Goal: Transaction & Acquisition: Purchase product/service

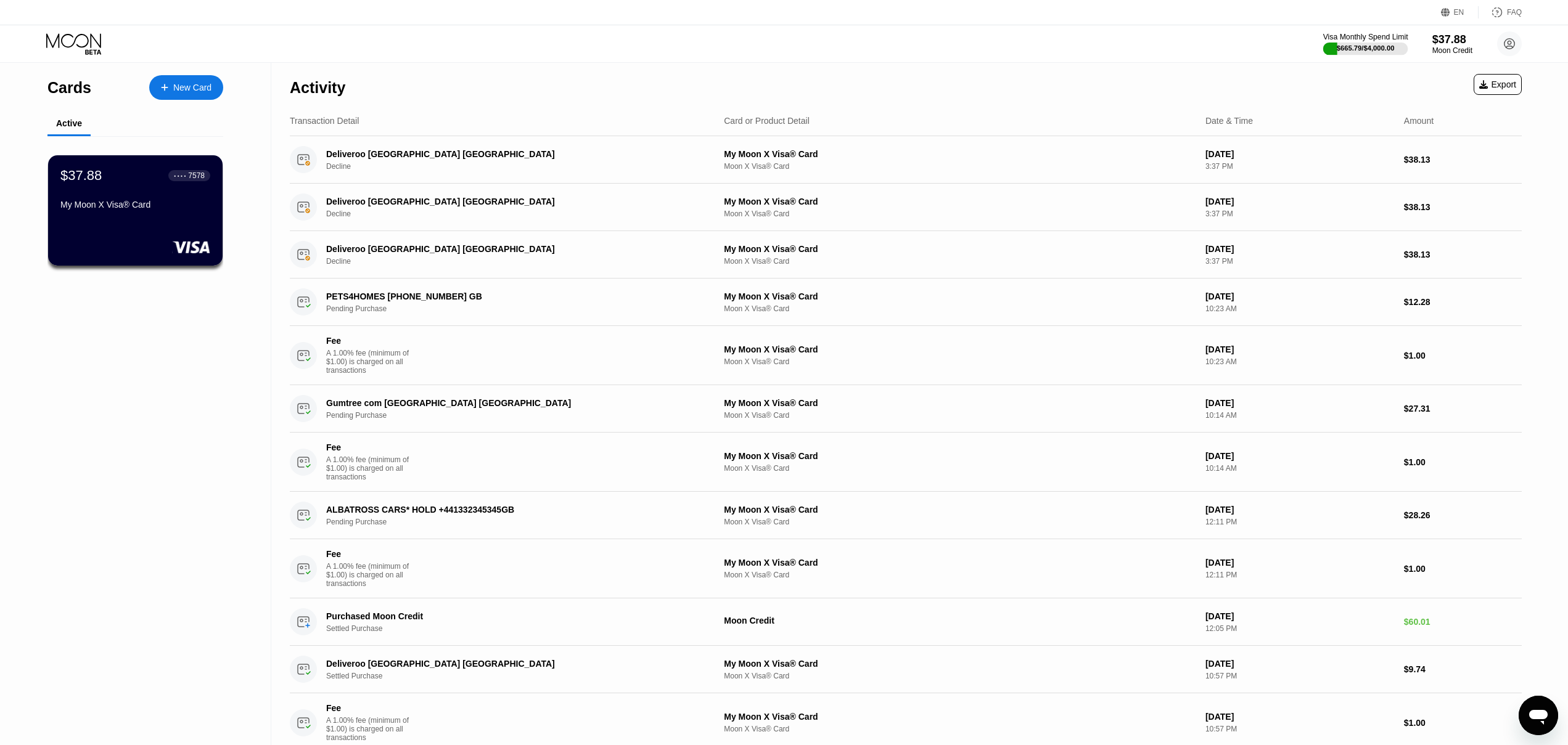
click at [1378, 45] on div "$665.79 / $4,000.00" at bounding box center [1366, 48] width 58 height 7
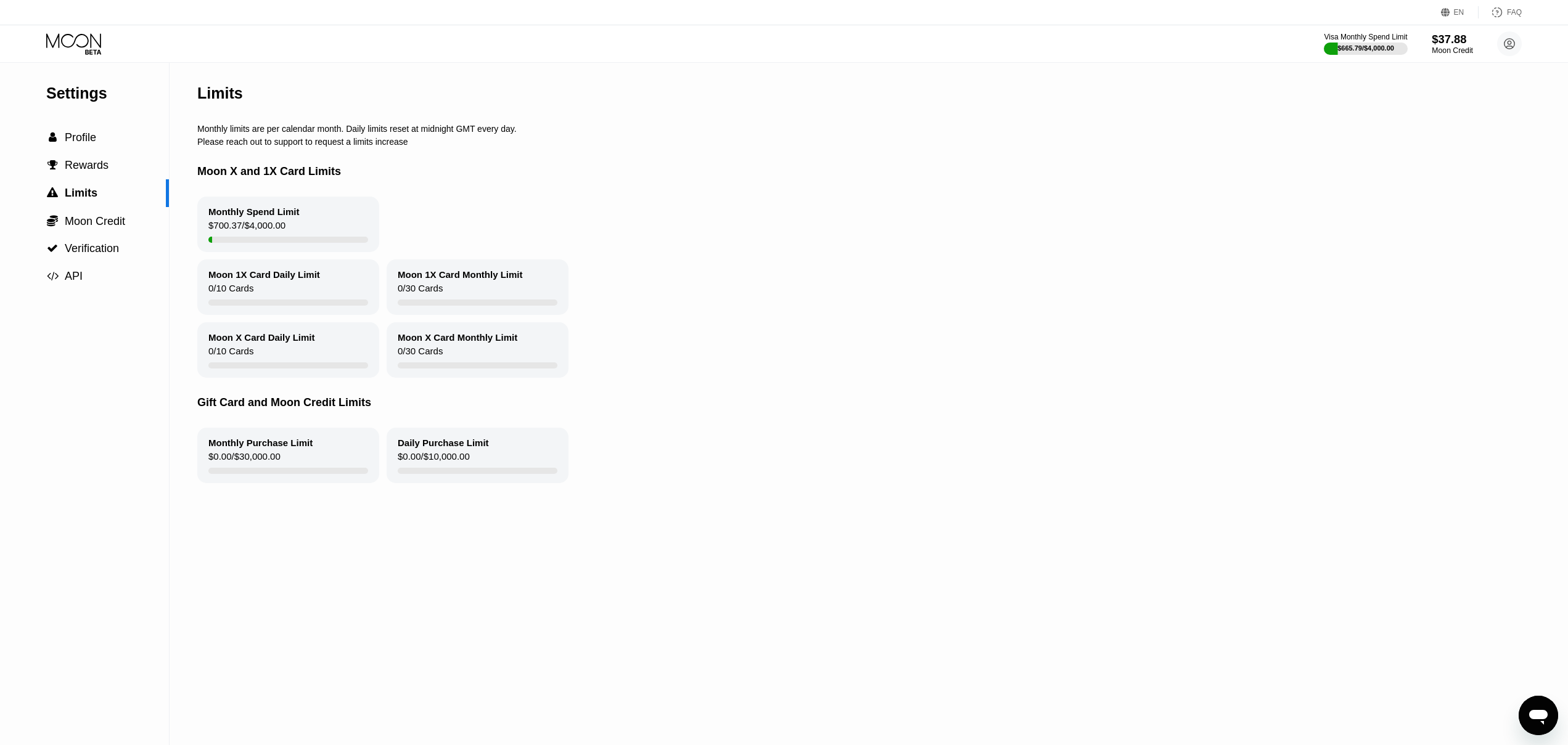
click at [1458, 35] on div "$37.88" at bounding box center [1453, 39] width 41 height 13
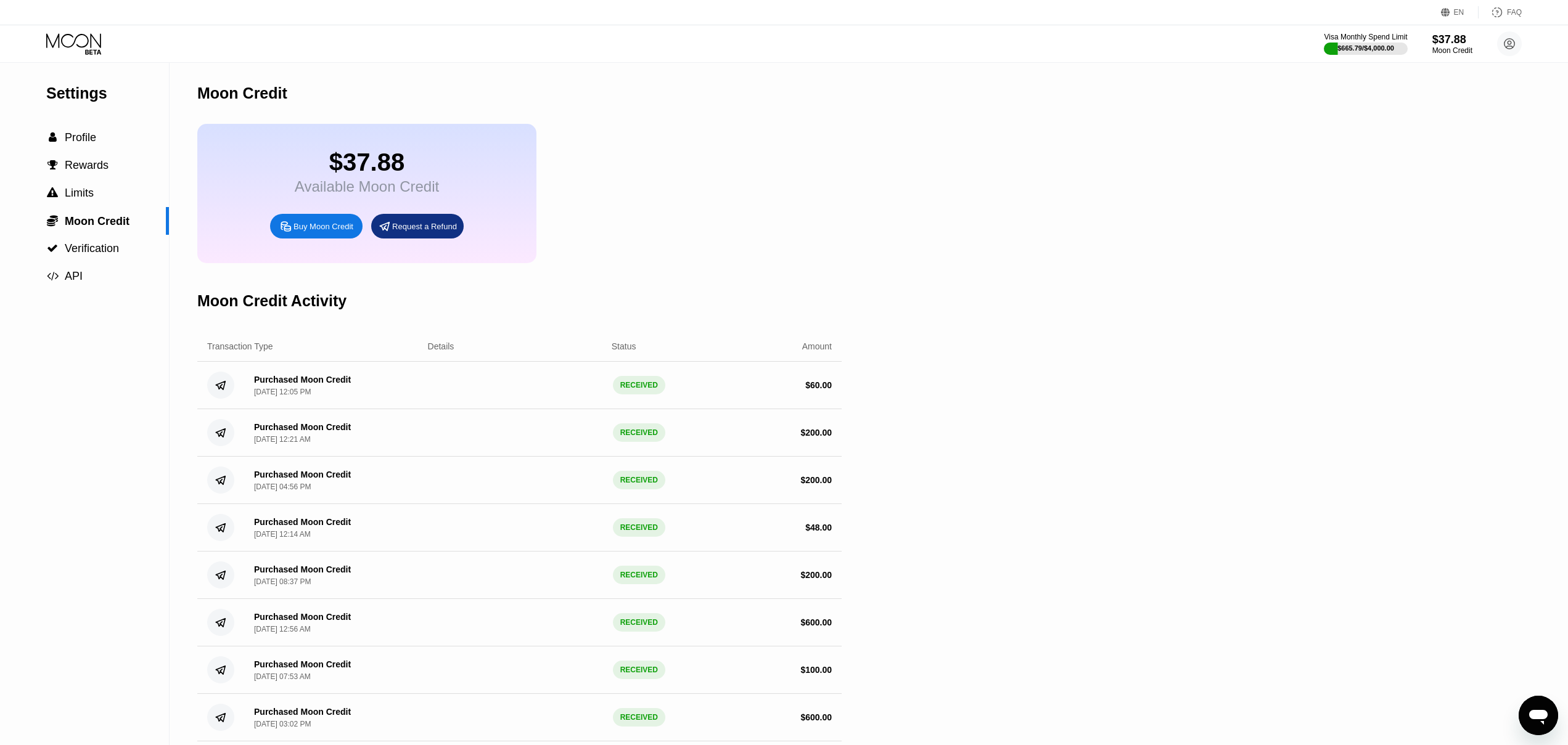
click at [308, 232] on div "Buy Moon Credit" at bounding box center [323, 226] width 60 height 11
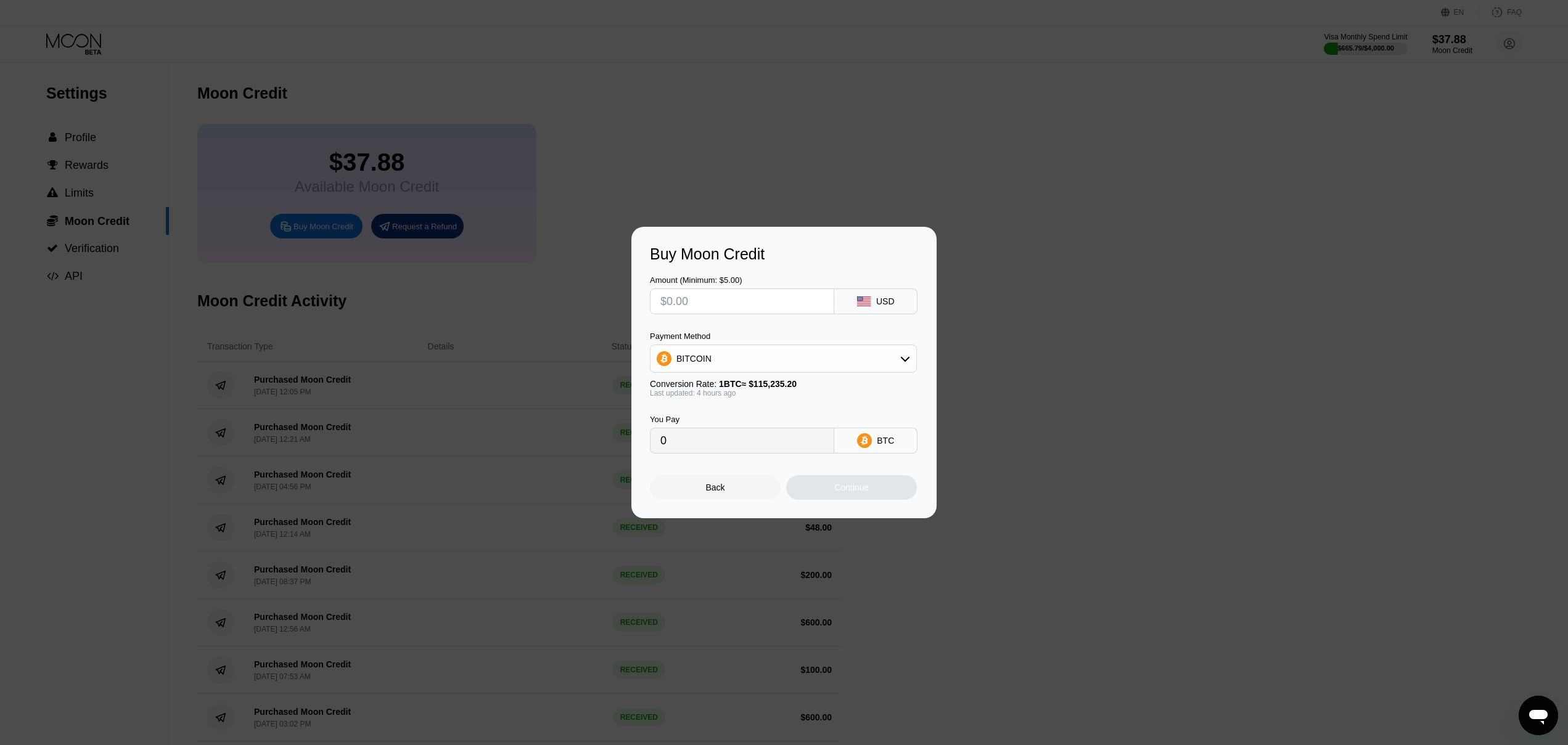
click at [782, 367] on div "BITCOIN" at bounding box center [783, 359] width 265 height 25
click at [740, 422] on div "USDT on TRON" at bounding box center [790, 419] width 232 height 10
type input "0.00"
click at [746, 309] on input "text" at bounding box center [741, 302] width 163 height 25
type input "$1"
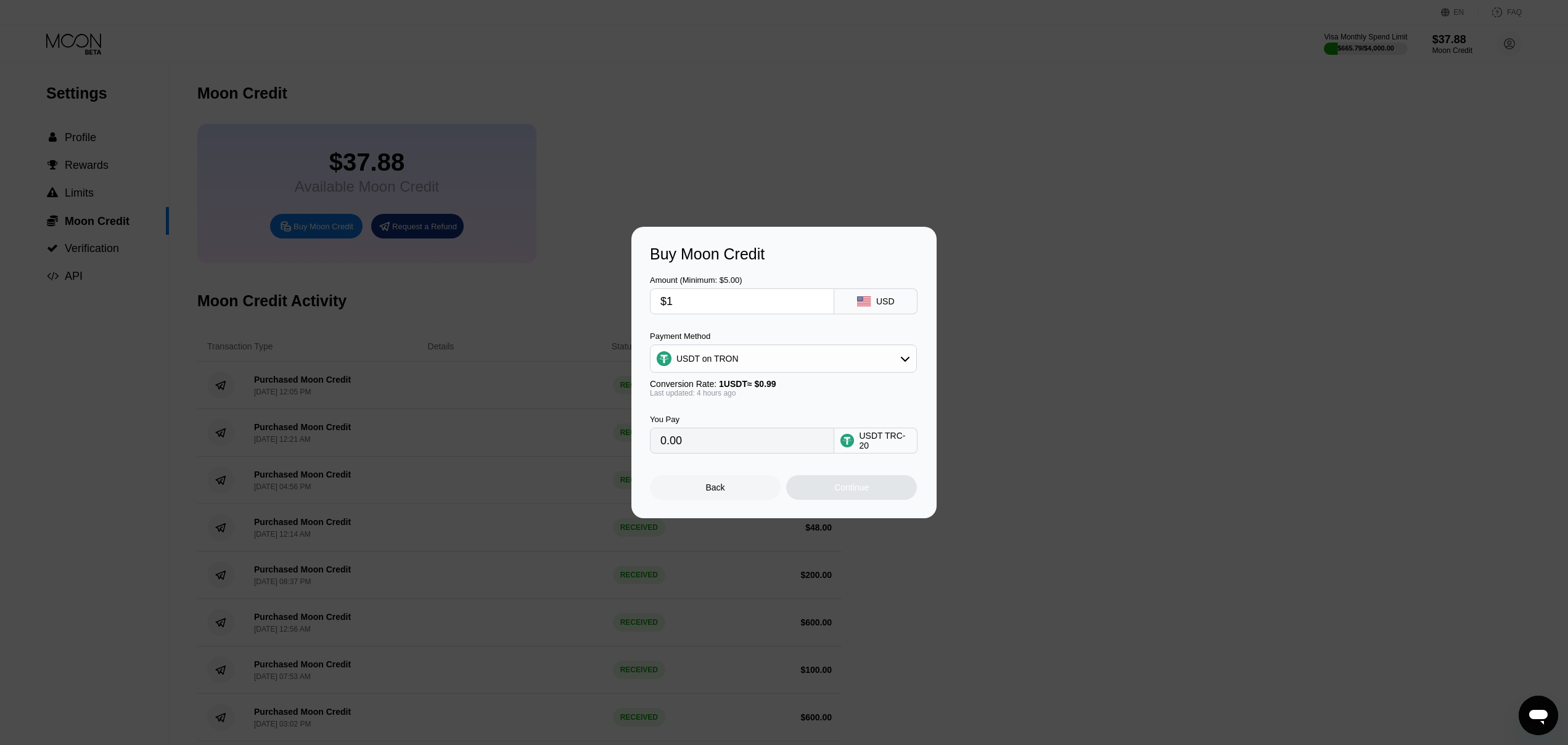
type input "1.01"
type input "$15"
type input "15.15"
type input "$150"
type input "151.52"
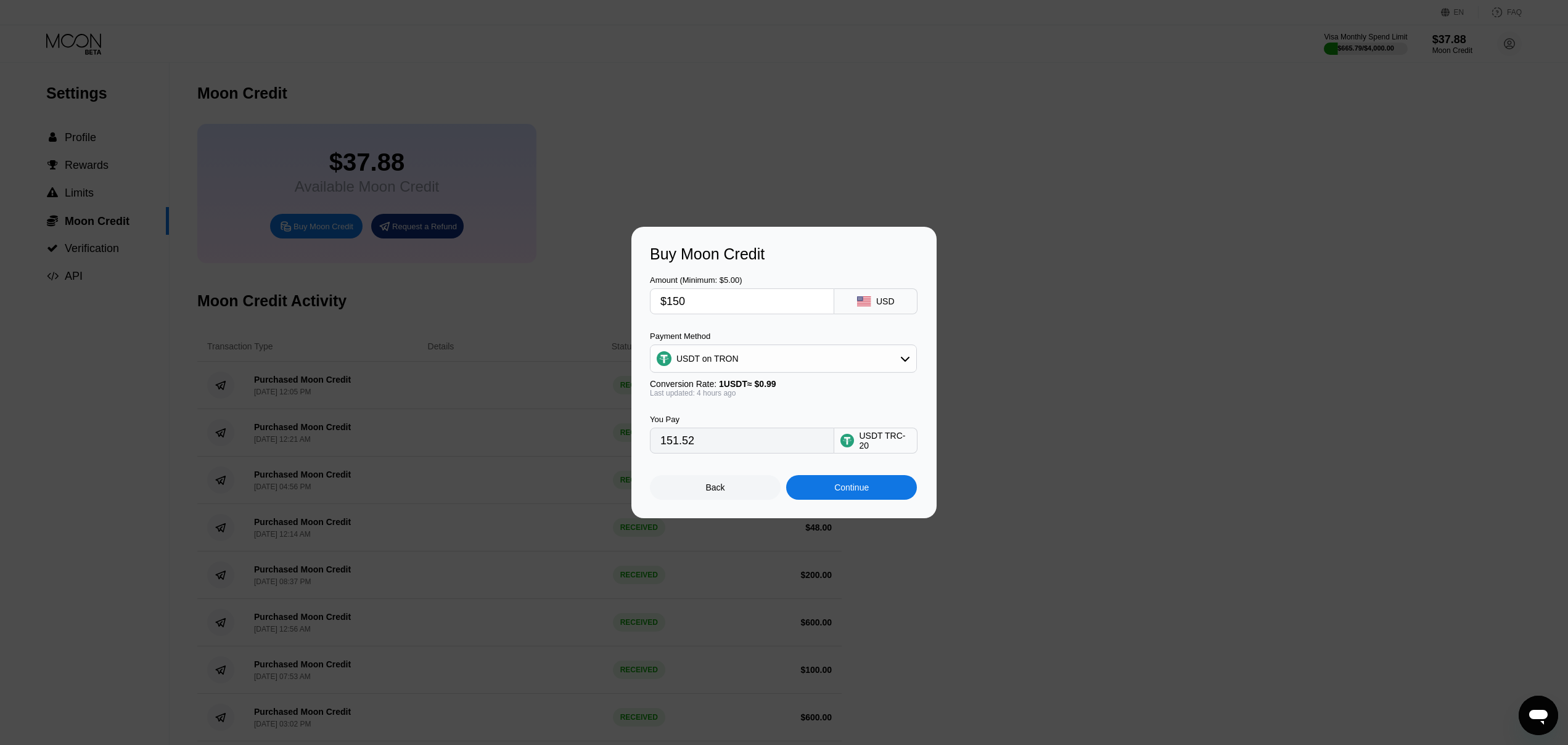
click at [871, 496] on div "Continue" at bounding box center [852, 487] width 131 height 25
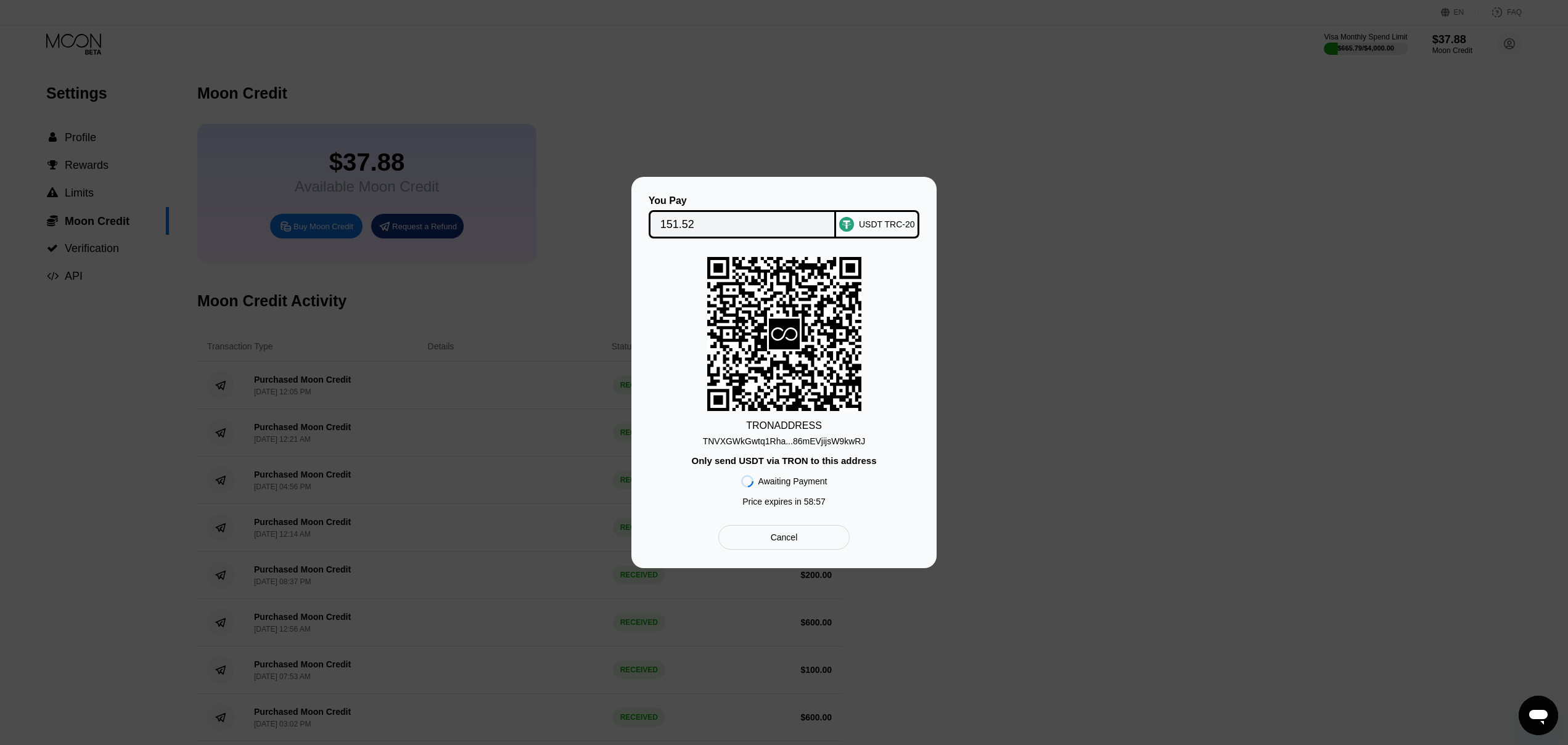
click at [821, 446] on div "TNVXGWkGwtq1Rha...86mEVjijsW9kwRJ" at bounding box center [784, 441] width 163 height 10
click at [750, 221] on input "151.52" at bounding box center [742, 225] width 165 height 25
click at [823, 441] on div "TNVXGWkGwtq1Rha...86mEVjijsW9kwRJ" at bounding box center [784, 441] width 163 height 10
click at [717, 213] on input "151.52" at bounding box center [742, 225] width 165 height 25
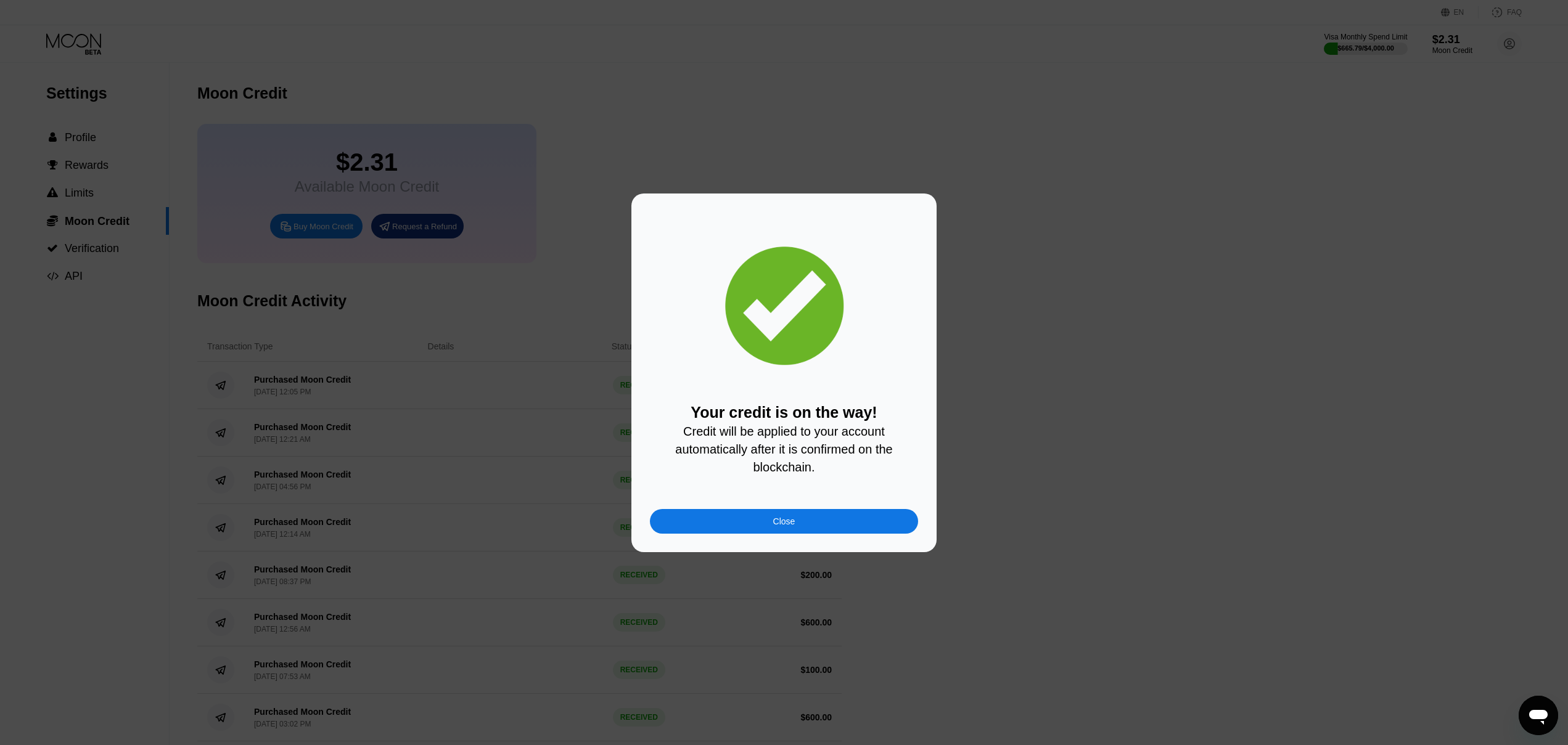
click at [776, 518] on div "Close" at bounding box center [784, 521] width 268 height 25
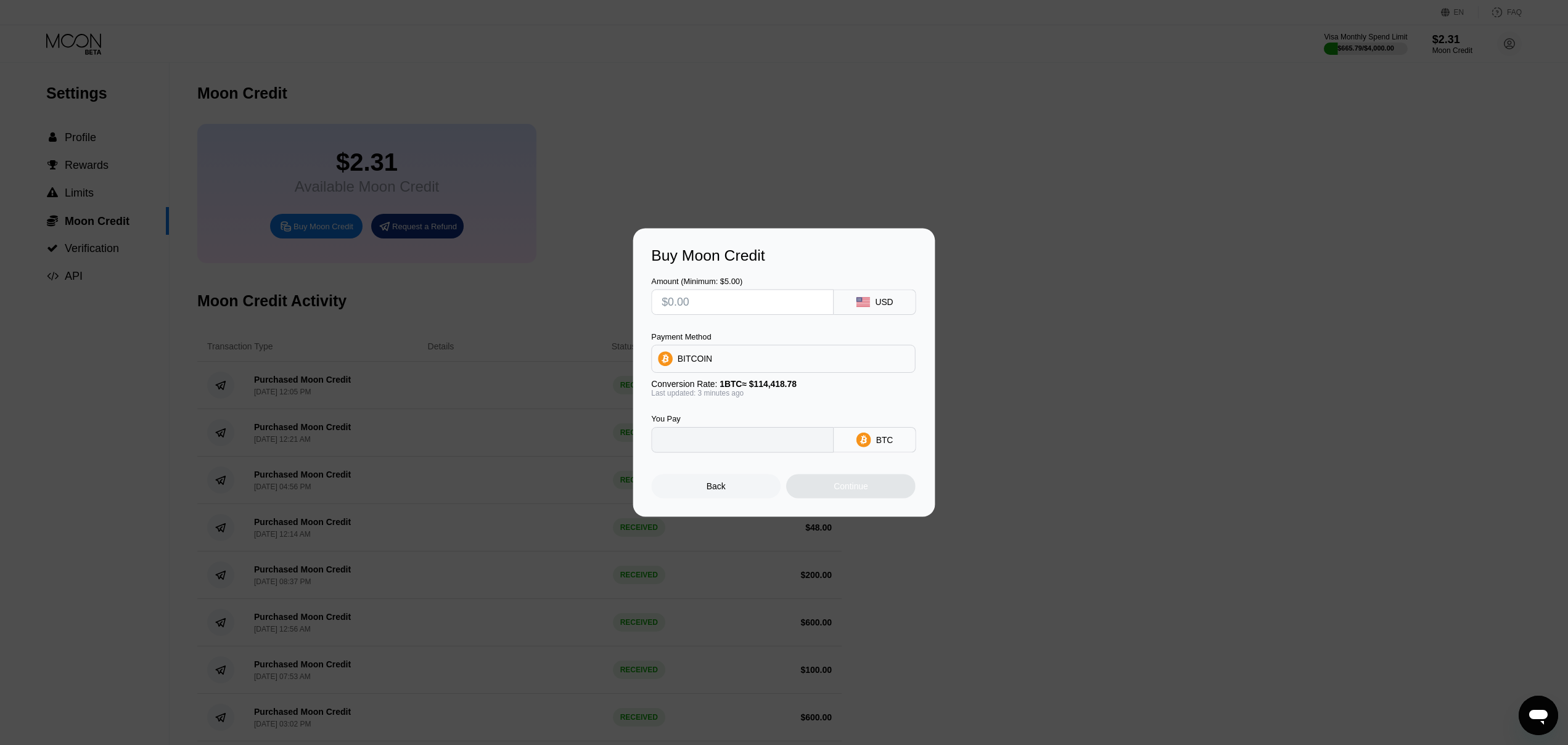
type input "0"
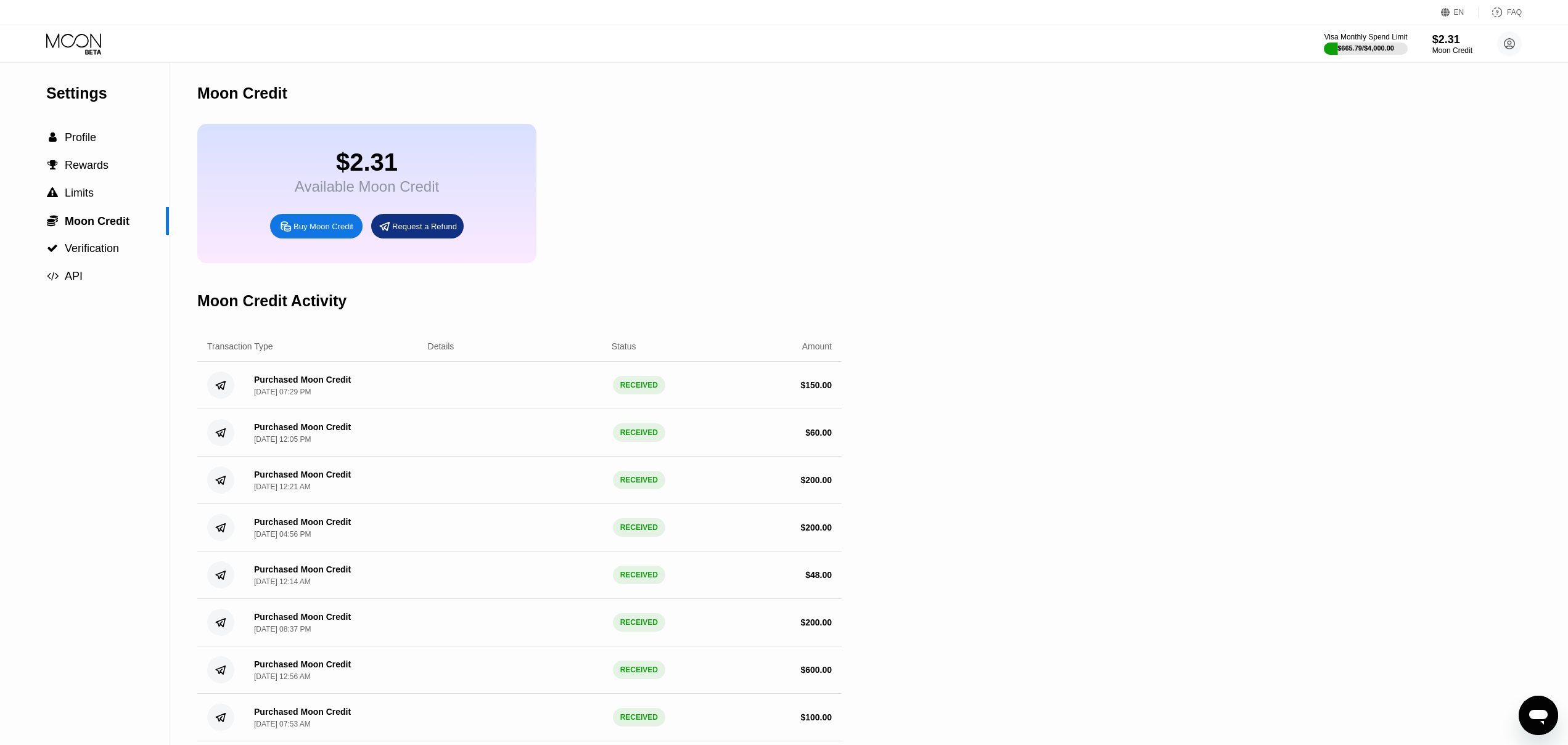
click at [125, 636] on div "Settings  Profile  Rewards  Limits  Moon Credit  Verification  API" at bounding box center [85, 426] width 169 height 726
